Goal: Find specific page/section: Find specific page/section

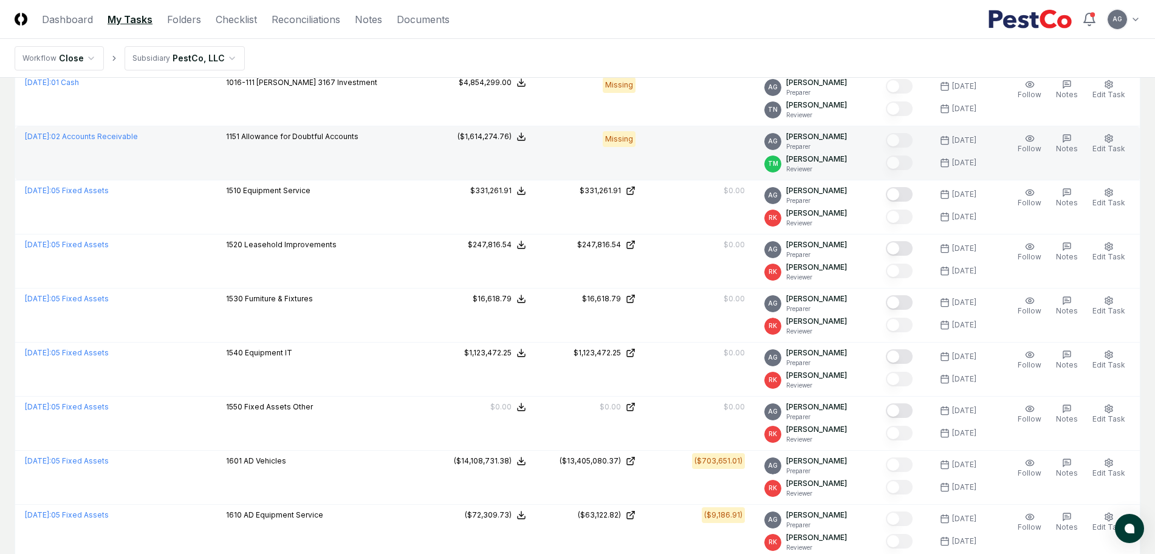
scroll to position [608, 0]
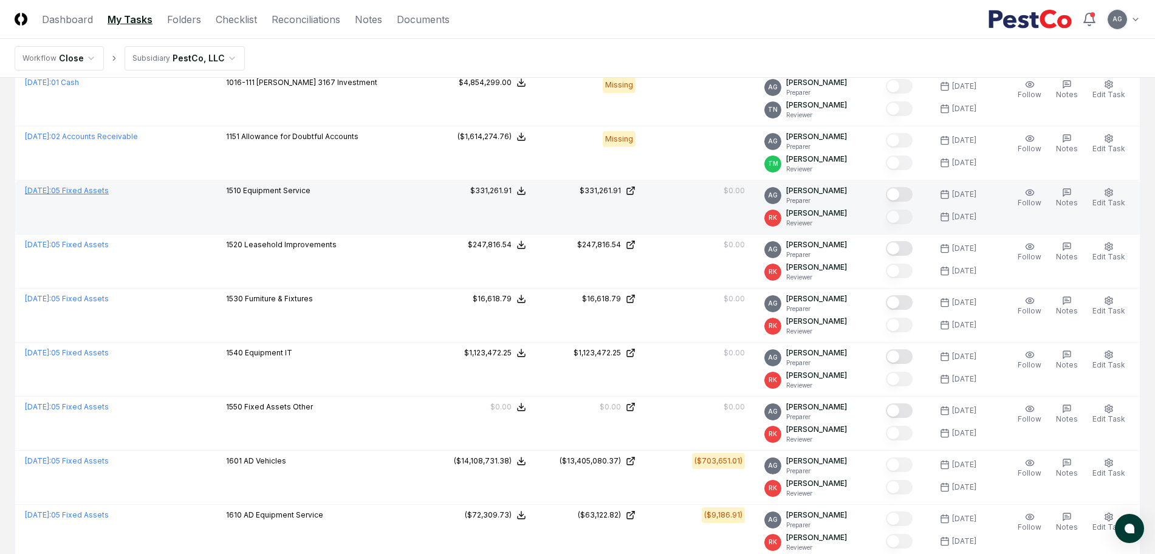
click at [91, 194] on link "[DATE] : 05 Fixed Assets" at bounding box center [67, 190] width 84 height 9
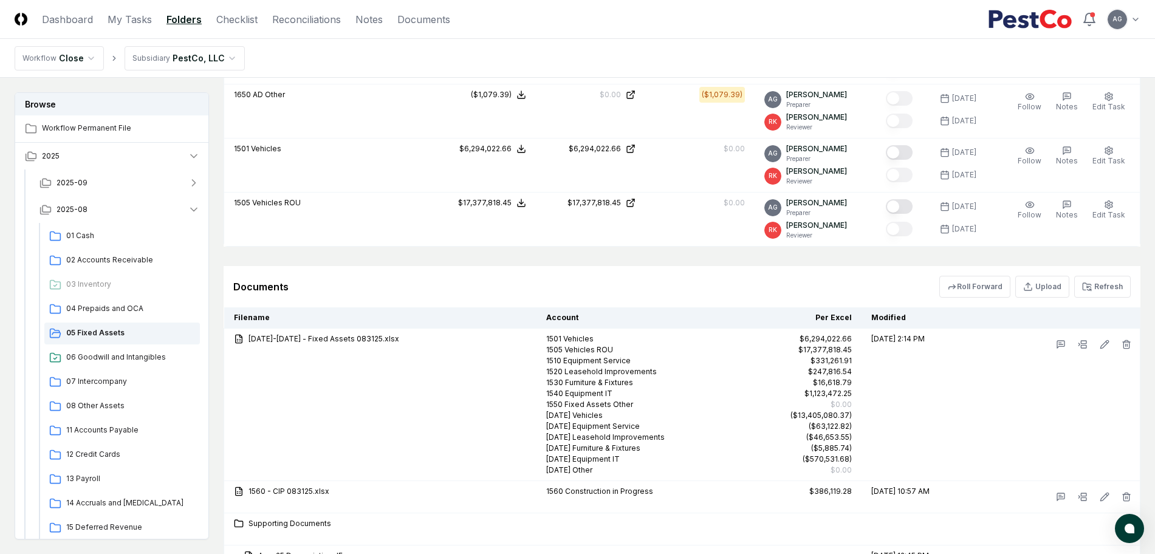
scroll to position [1181, 0]
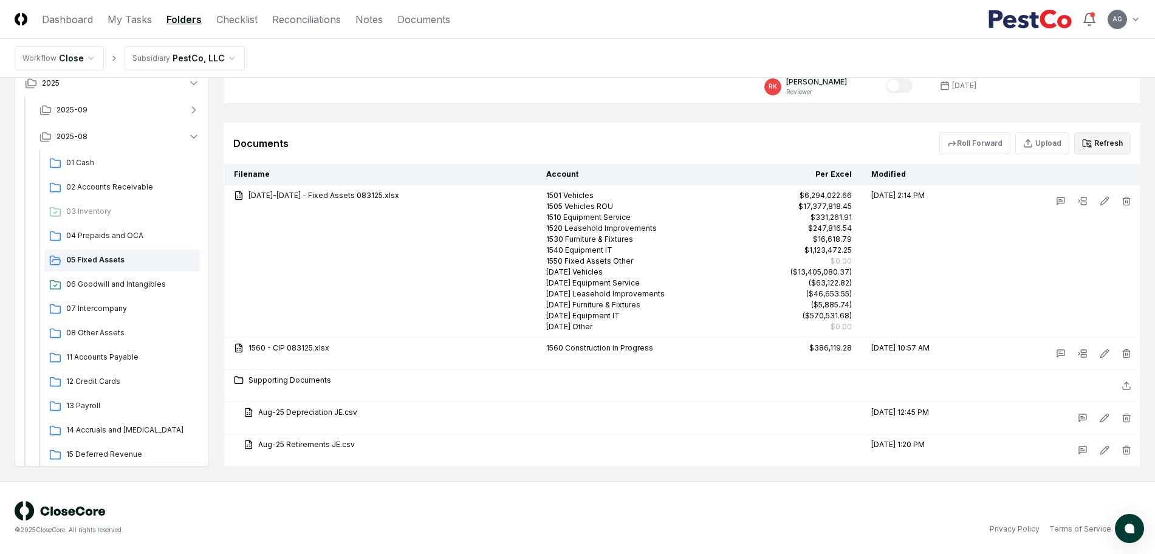
click at [1095, 147] on button "Refresh" at bounding box center [1103, 143] width 57 height 22
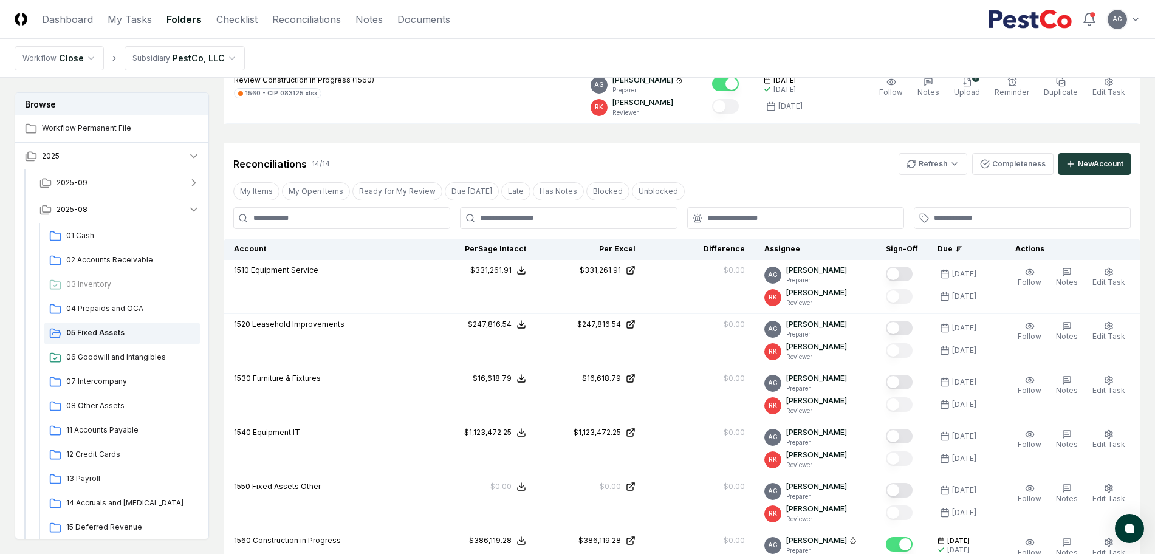
scroll to position [117, 0]
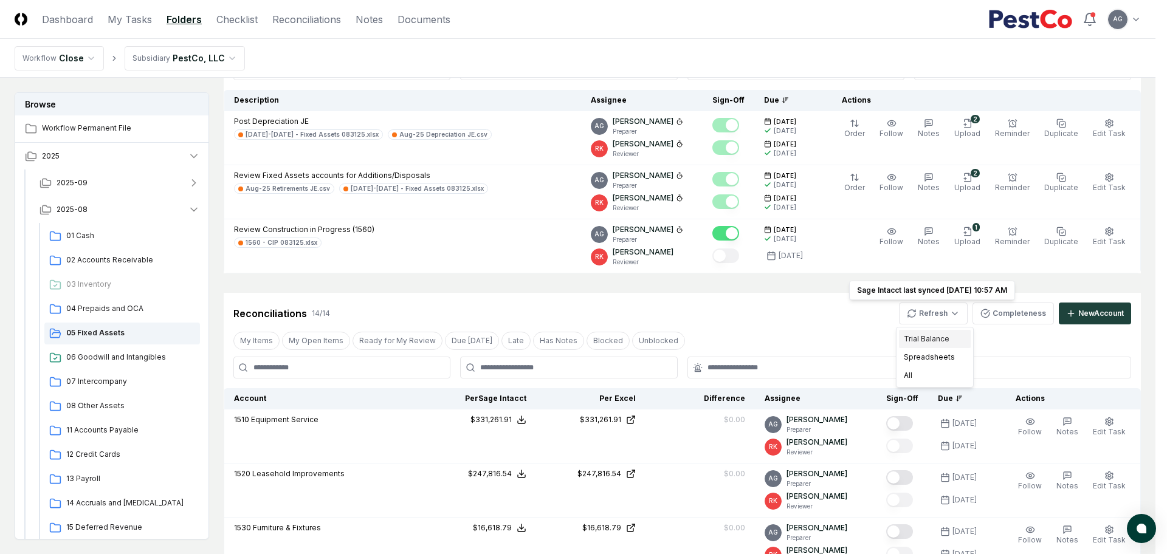
click at [943, 342] on div "Trial Balance" at bounding box center [935, 339] width 72 height 18
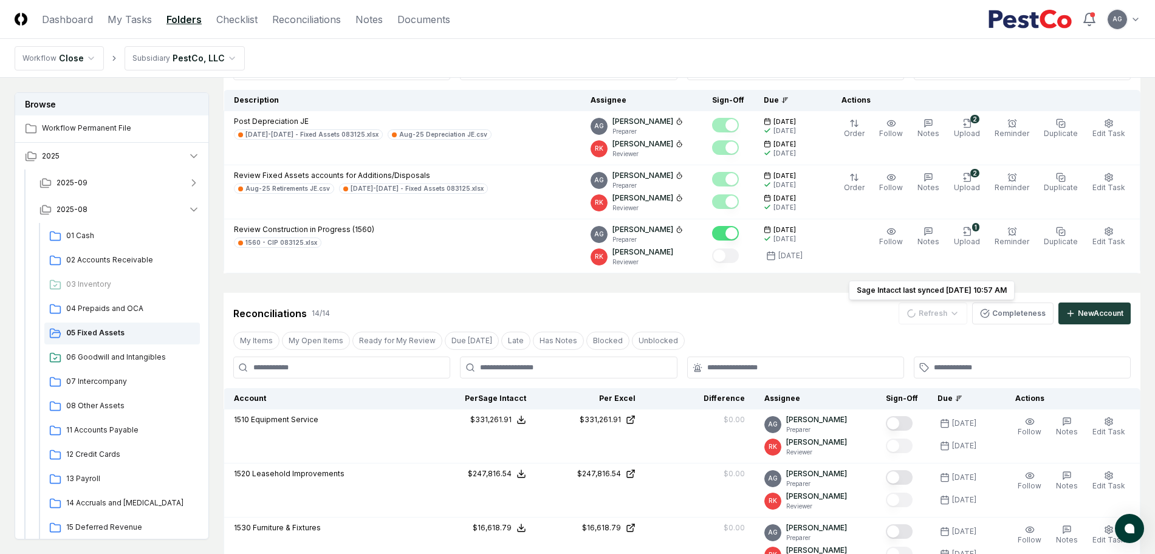
click at [802, 315] on div "Reconciliations 14 / 14 Refresh Sage Intacct last synced [DATE] 10:57 AM Sage I…" at bounding box center [682, 314] width 898 height 22
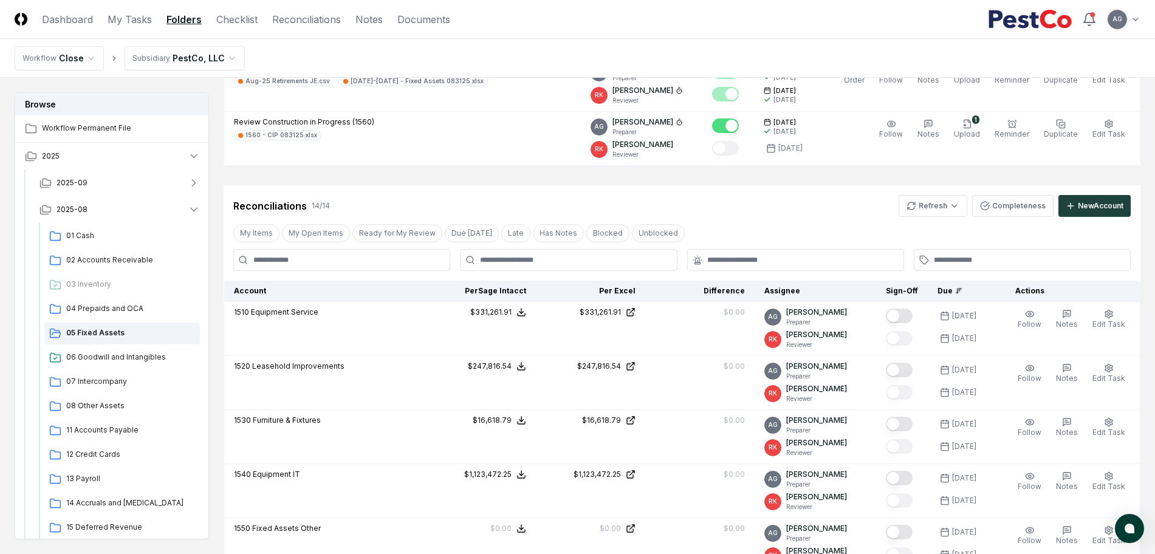
scroll to position [193, 0]
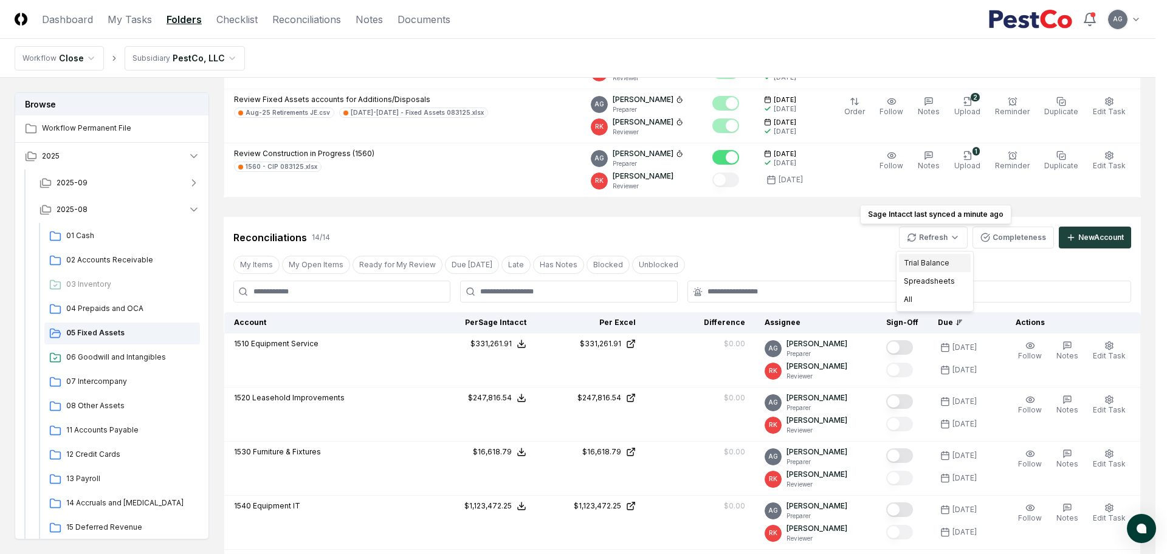
click at [937, 264] on div "Trial Balance" at bounding box center [935, 263] width 72 height 18
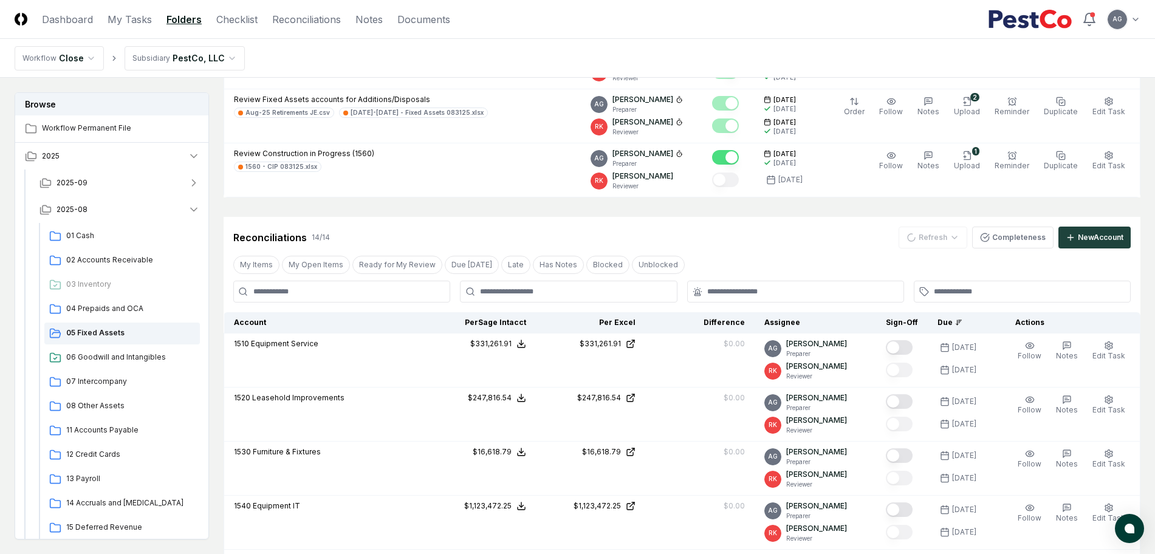
click at [798, 248] on div "Reconciliations 14 / 14 Refresh Completeness New Account" at bounding box center [682, 238] width 898 height 22
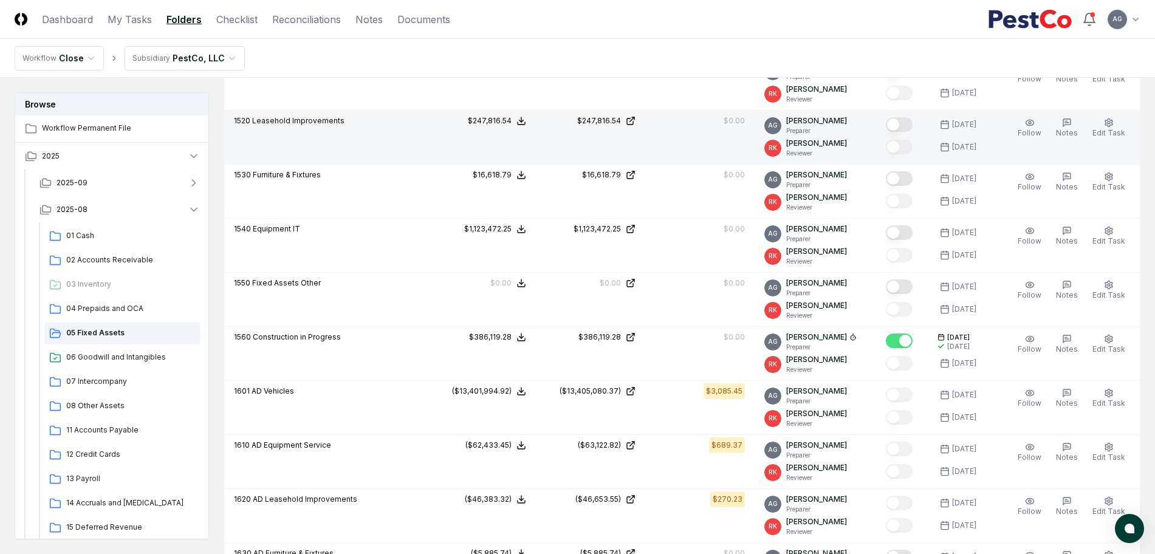
scroll to position [497, 0]
